Goal: Use online tool/utility: Use online tool/utility

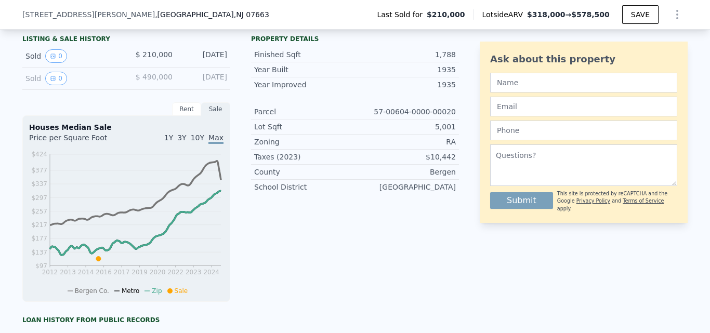
scroll to position [317, 0]
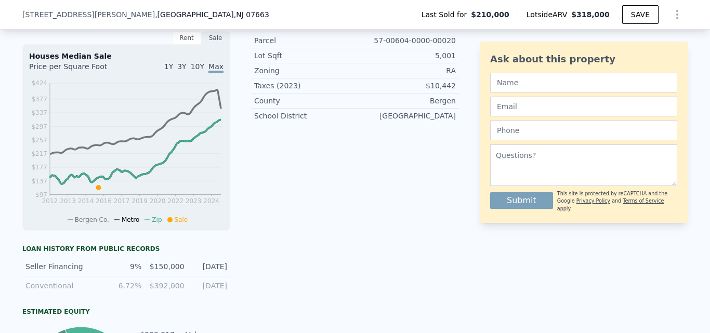
type input "$ 318,000"
type input "$ 68,711"
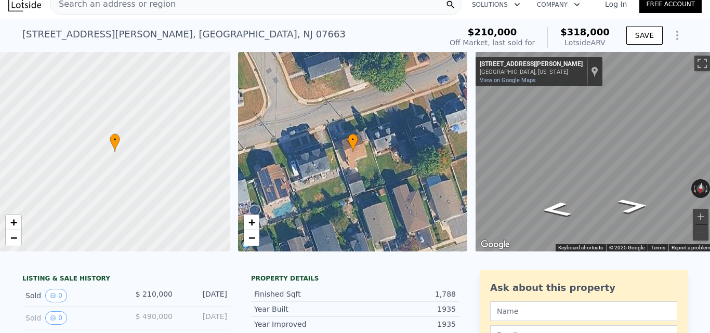
scroll to position [4, 0]
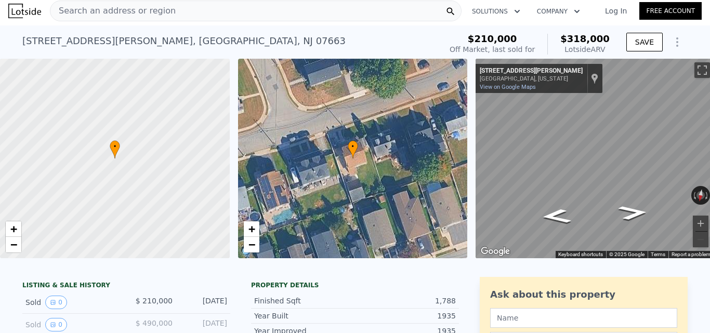
click at [323, 8] on div "Search an address or region" at bounding box center [255, 11] width 411 height 21
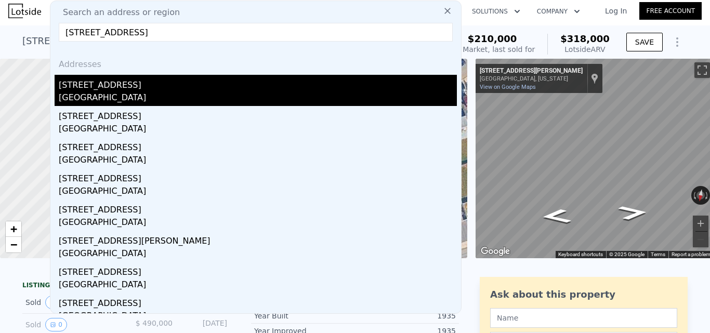
type input "[STREET_ADDRESS]"
click at [302, 82] on div "[STREET_ADDRESS]" at bounding box center [258, 83] width 398 height 17
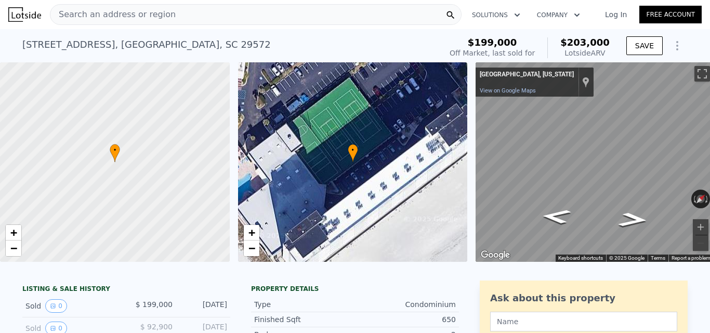
click at [350, 11] on div "Search an address or region" at bounding box center [255, 14] width 411 height 21
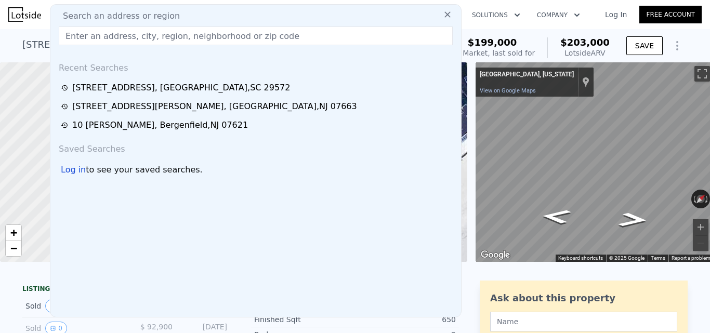
type input "[STREET_ADDRESS][US_STATE]"
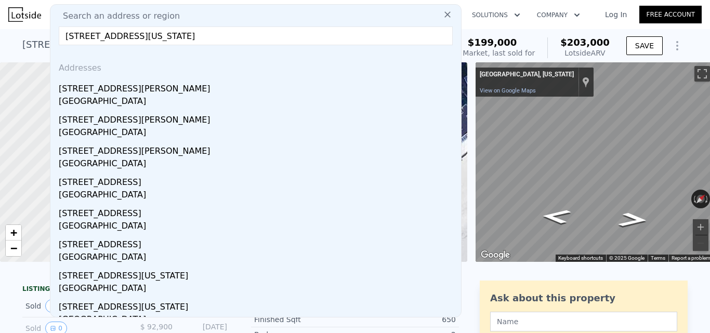
click at [286, 98] on div "[GEOGRAPHIC_DATA]" at bounding box center [258, 102] width 398 height 15
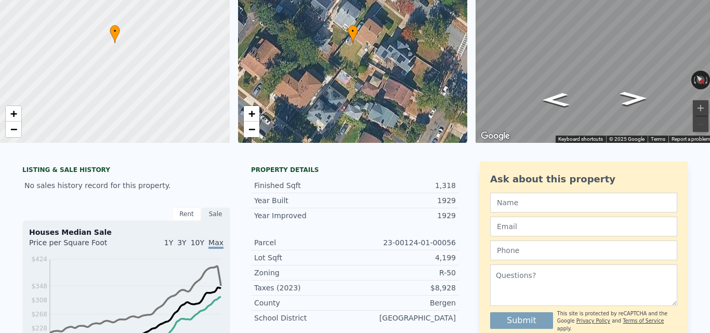
scroll to position [12, 0]
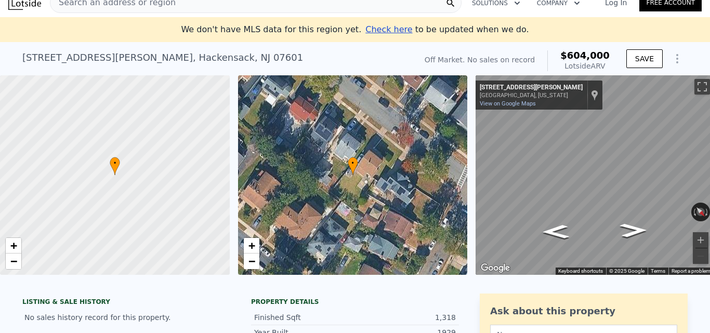
click at [301, 8] on div "Search an address or region" at bounding box center [255, 2] width 411 height 21
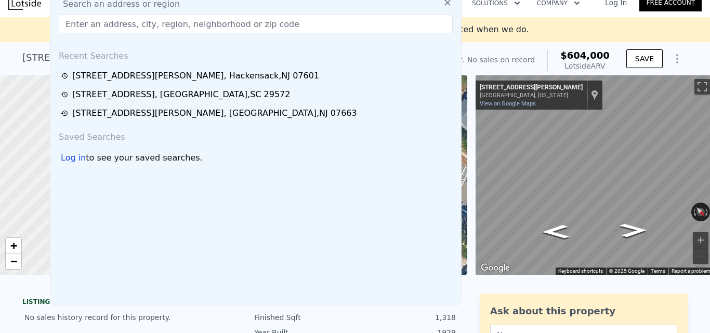
type input "[STREET_ADDRESS][US_STATE]"
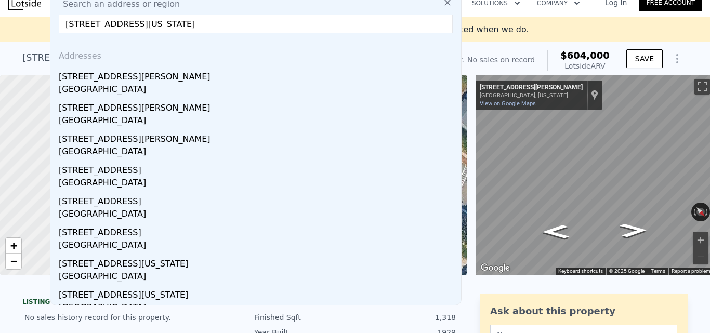
click at [518, 52] on div "Off Market. No sales on record $604,000 Lotside ARV" at bounding box center [516, 60] width 185 height 21
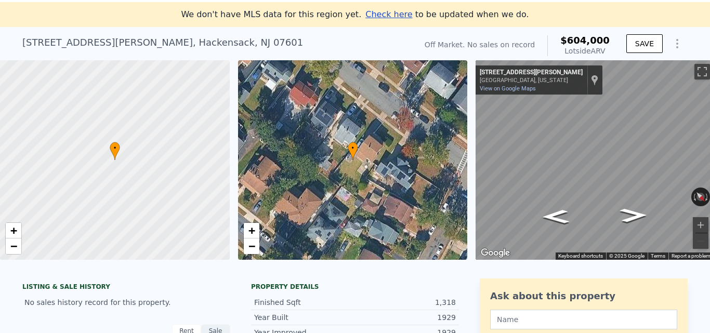
scroll to position [0, 0]
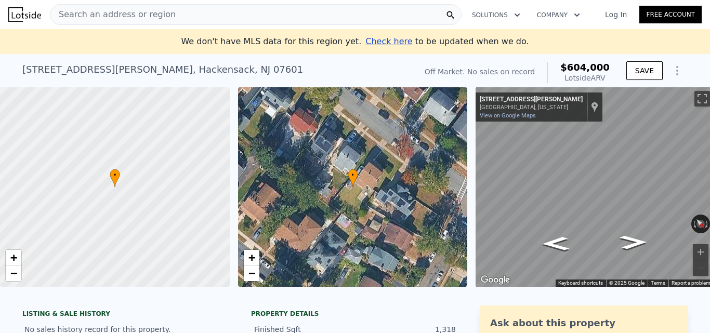
click at [241, 14] on div "Search an address or region" at bounding box center [255, 14] width 411 height 21
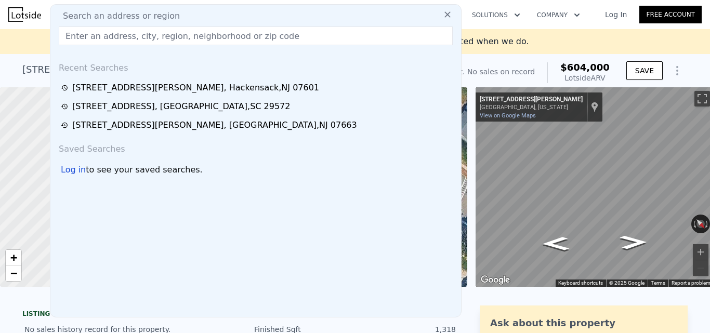
type input "[STREET_ADDRESS]"
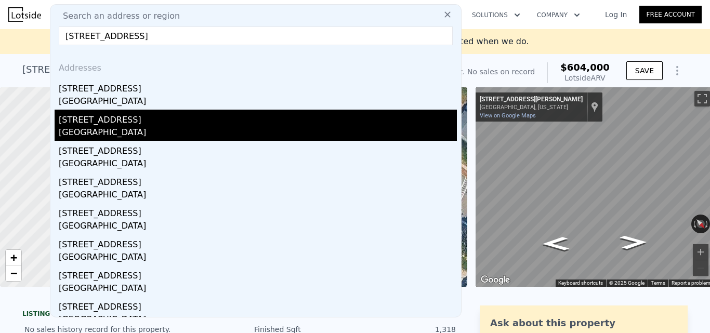
click at [239, 117] on div "[STREET_ADDRESS]" at bounding box center [258, 118] width 398 height 17
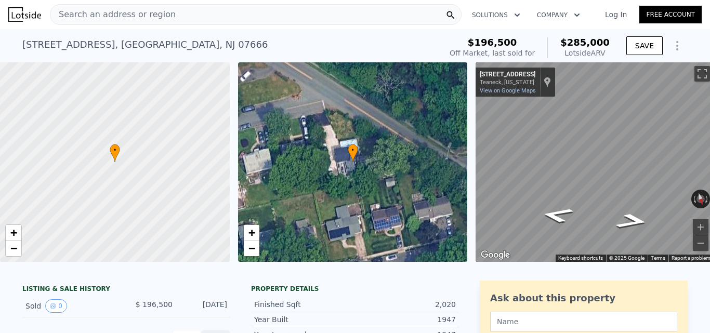
click at [263, 16] on div "Search an address or region" at bounding box center [255, 14] width 411 height 21
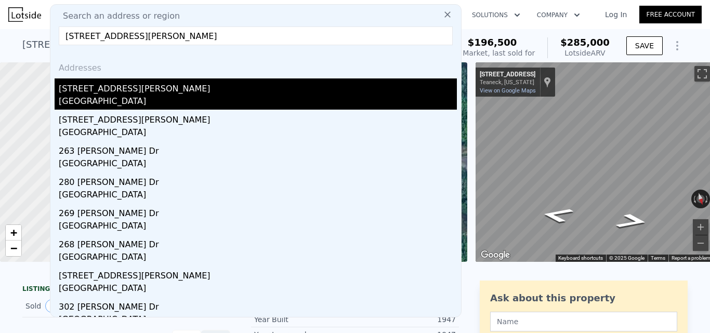
type input "[STREET_ADDRESS][PERSON_NAME]"
click at [263, 83] on div "[STREET_ADDRESS][PERSON_NAME]" at bounding box center [258, 86] width 398 height 17
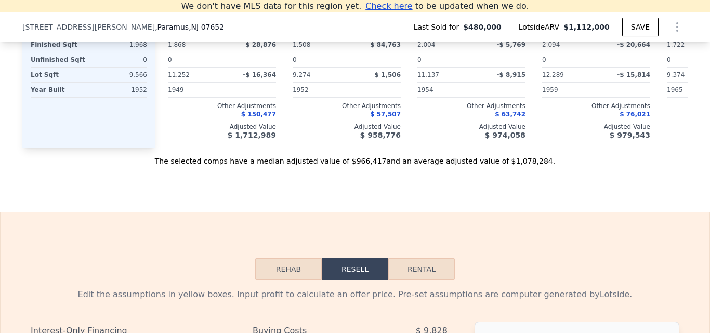
scroll to position [1079, 0]
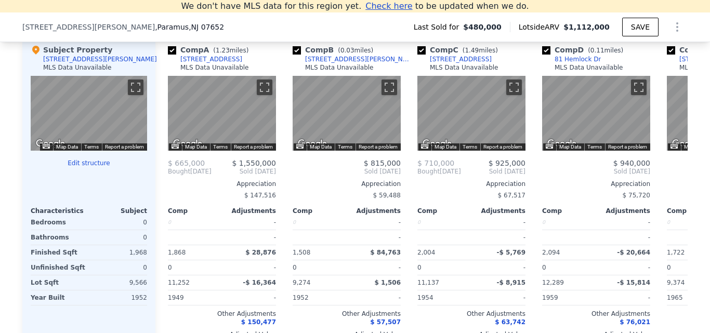
click at [97, 176] on div at bounding box center [89, 171] width 116 height 8
click at [97, 175] on div at bounding box center [89, 171] width 116 height 8
click at [97, 167] on button "Edit structure" at bounding box center [89, 163] width 116 height 8
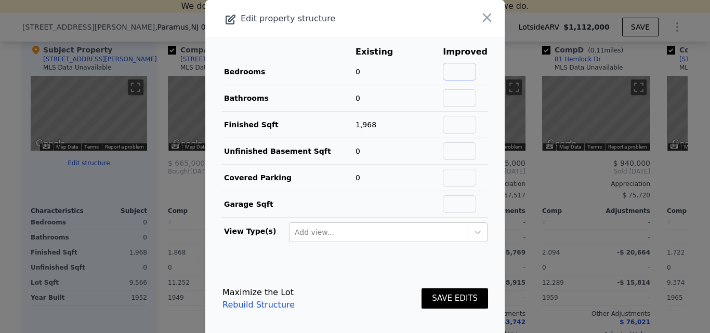
click at [453, 75] on input "text" at bounding box center [459, 72] width 33 height 18
type input "4"
click at [457, 97] on input "text" at bounding box center [459, 98] width 33 height 18
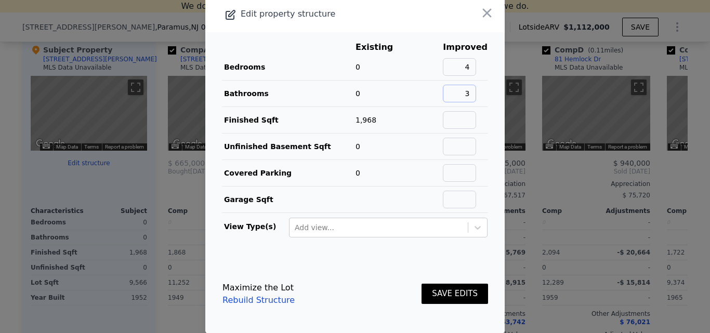
type input "3"
click at [444, 299] on button "SAVE EDITS" at bounding box center [454, 294] width 66 height 20
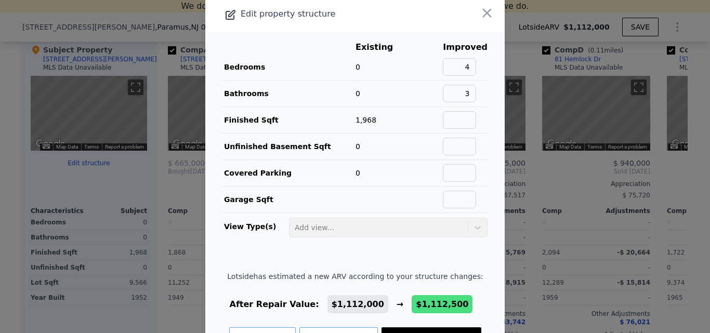
scroll to position [43, 0]
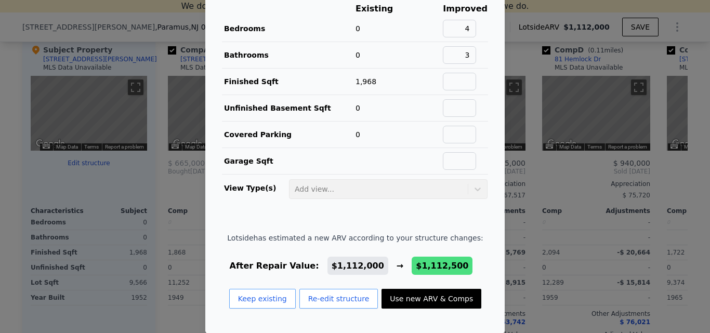
click at [453, 294] on button "Use new ARV & Comps" at bounding box center [431, 299] width 100 height 20
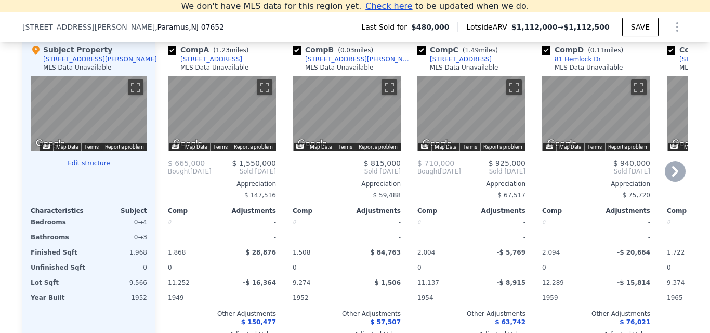
type input "$ 1,112,500"
type input "$ 524,771"
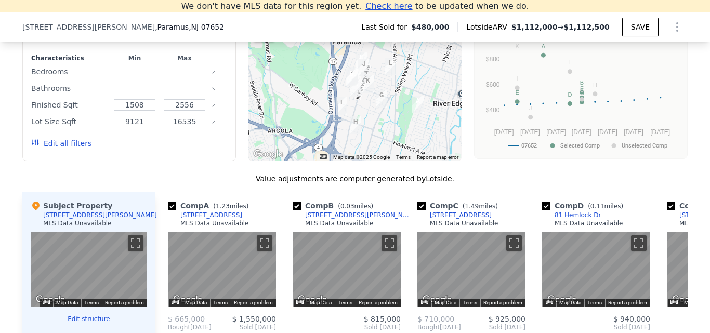
scroll to position [871, 0]
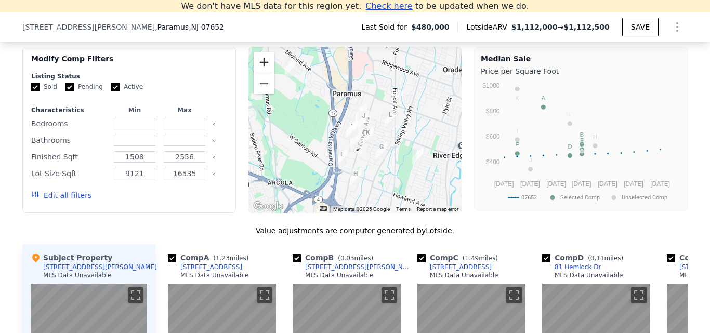
click at [257, 63] on button "Zoom in" at bounding box center [263, 62] width 21 height 21
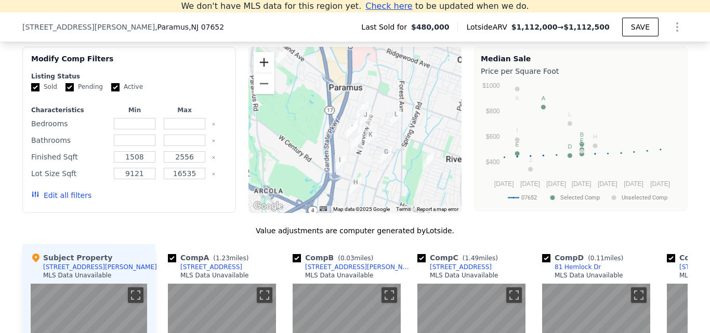
click at [257, 63] on button "Zoom in" at bounding box center [263, 62] width 21 height 21
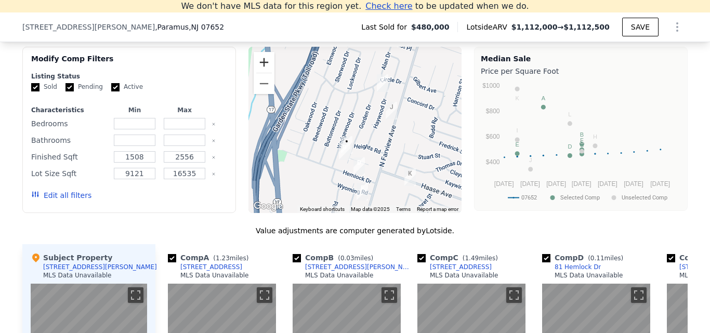
click at [258, 65] on button "Zoom in" at bounding box center [263, 62] width 21 height 21
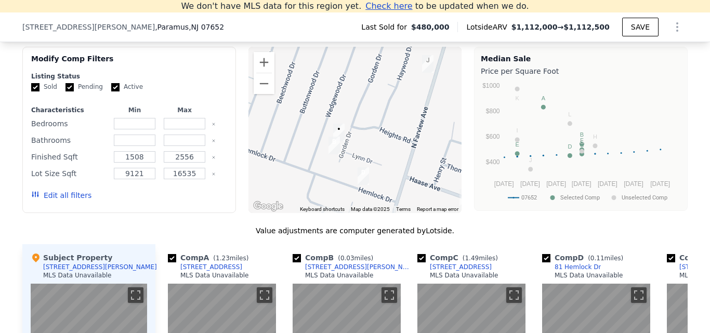
drag, startPoint x: 376, startPoint y: 159, endPoint x: 375, endPoint y: 113, distance: 46.2
click at [375, 113] on div at bounding box center [354, 130] width 213 height 166
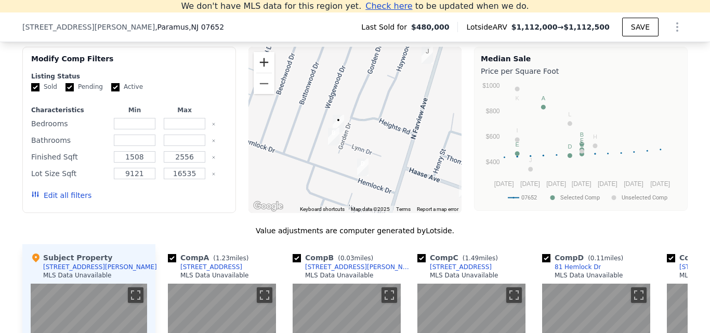
click at [259, 66] on button "Zoom in" at bounding box center [263, 62] width 21 height 21
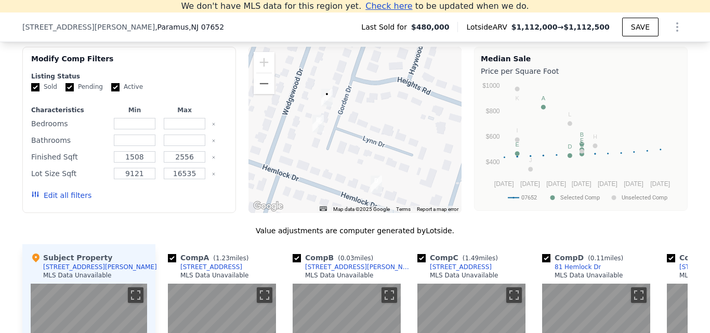
drag, startPoint x: 409, startPoint y: 173, endPoint x: 415, endPoint y: 144, distance: 29.1
click at [415, 144] on div at bounding box center [354, 130] width 213 height 166
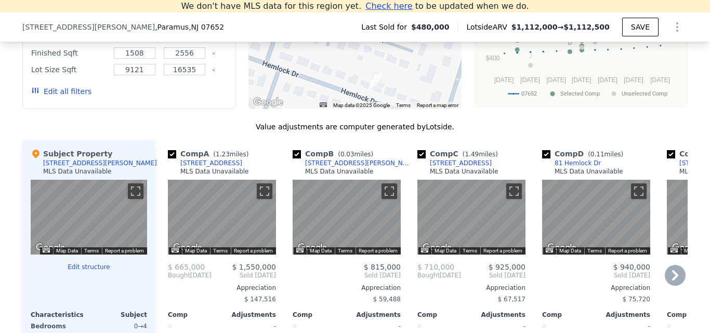
scroll to position [1027, 0]
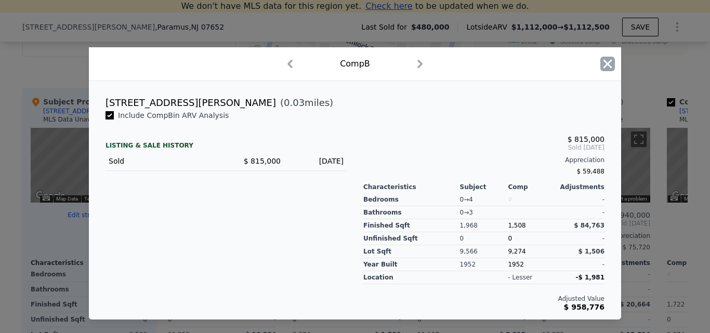
click at [612, 68] on icon "button" at bounding box center [607, 64] width 15 height 15
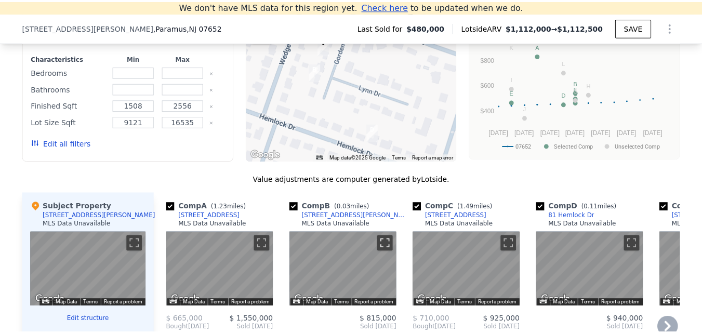
scroll to position [1027, 0]
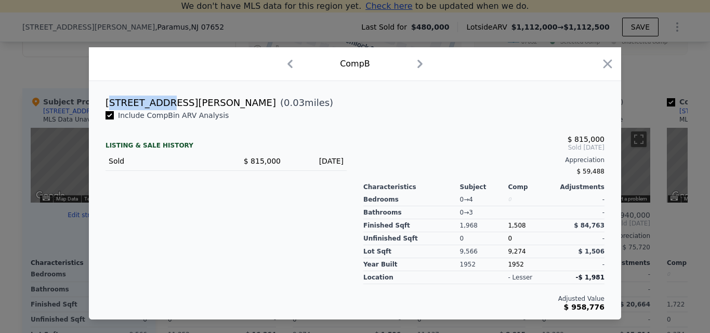
drag, startPoint x: 109, startPoint y: 102, endPoint x: 163, endPoint y: 101, distance: 54.0
click at [163, 101] on div "[STREET_ADDRESS][PERSON_NAME]" at bounding box center [190, 103] width 170 height 15
click at [149, 104] on div "[STREET_ADDRESS][PERSON_NAME]" at bounding box center [190, 103] width 170 height 15
click at [126, 97] on div "[STREET_ADDRESS][PERSON_NAME]" at bounding box center [190, 103] width 170 height 15
drag, startPoint x: 105, startPoint y: 102, endPoint x: 170, endPoint y: 105, distance: 65.5
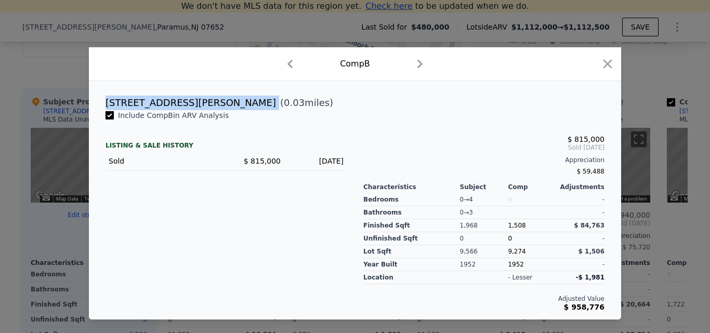
click at [170, 105] on div "[STREET_ADDRESS][PERSON_NAME] ( 0.03 miles)" at bounding box center [354, 103] width 515 height 15
copy div "[STREET_ADDRESS][PERSON_NAME]"
click at [605, 59] on icon "button" at bounding box center [607, 64] width 15 height 15
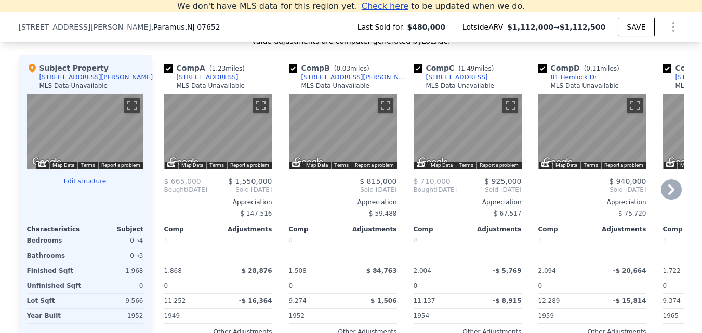
scroll to position [1079, 0]
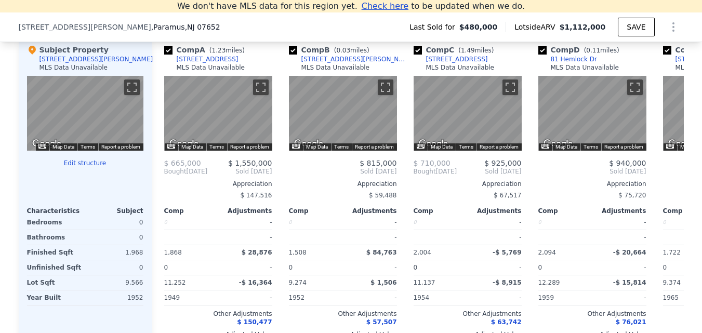
type input "$ 1,112,000"
type input "$ 524,302"
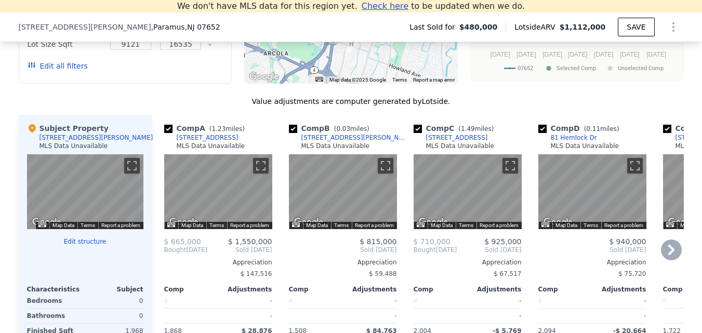
scroll to position [975, 0]
